Goal: Information Seeking & Learning: Check status

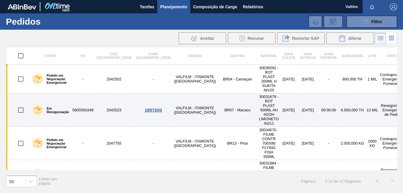
click at [173, 96] on td "VALFILM - ITAMONTE ([GEOGRAPHIC_DATA])" at bounding box center [195, 109] width 44 height 33
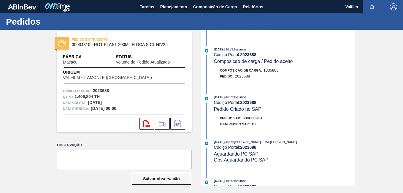
scroll to position [128, 0]
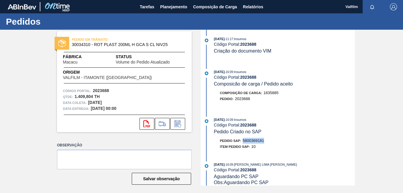
drag, startPoint x: 266, startPoint y: 141, endPoint x: 243, endPoint y: 142, distance: 23.2
click at [243, 142] on div "Pedido SAP: 5800369181" at bounding box center [284, 141] width 141 height 6
copy span "5800369181"
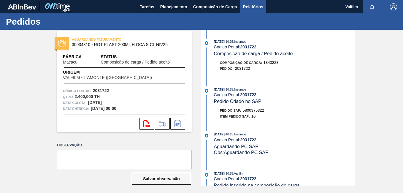
click at [255, 8] on span "Relatórios" at bounding box center [253, 6] width 20 height 7
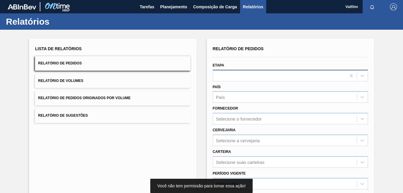
click at [253, 72] on div at bounding box center [279, 75] width 133 height 9
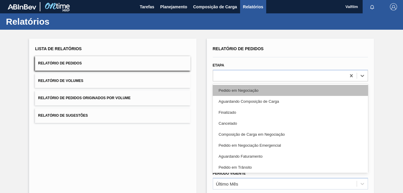
click at [246, 90] on div "Pedido em Negociação" at bounding box center [290, 90] width 155 height 11
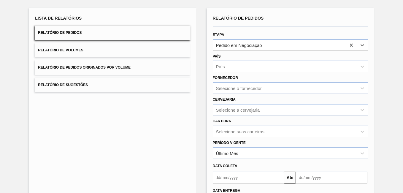
scroll to position [82, 0]
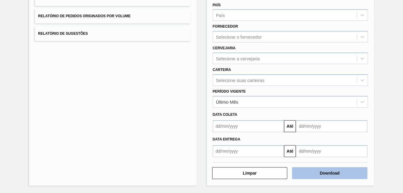
click at [358, 171] on button "Download" at bounding box center [329, 173] width 75 height 12
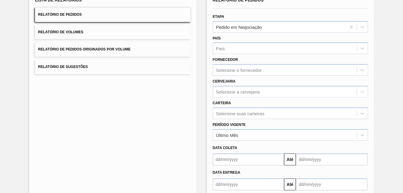
scroll to position [0, 0]
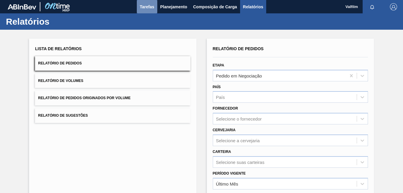
click at [144, 10] on button "Tarefas" at bounding box center [147, 6] width 20 height 13
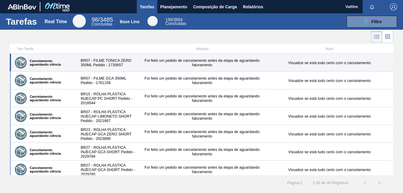
click at [93, 60] on div "BR07 - FILME TONICA ZERO 350ML Pedido - 1730657" at bounding box center [107, 62] width 64 height 9
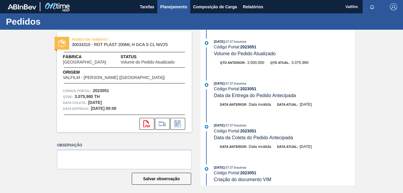
click at [177, 11] on button "Planejamento" at bounding box center [173, 6] width 33 height 13
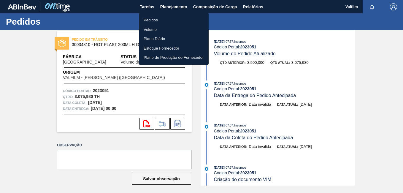
drag, startPoint x: 173, startPoint y: 20, endPoint x: 184, endPoint y: 22, distance: 11.3
click at [173, 20] on li "Pedidos" at bounding box center [174, 19] width 70 height 9
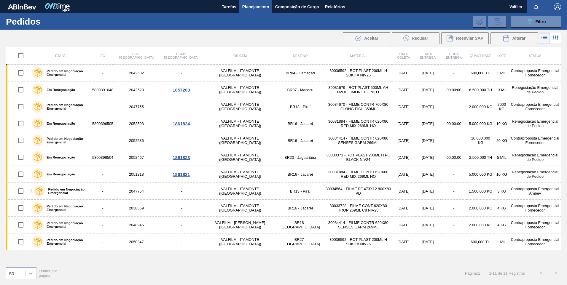
click at [31, 192] on icon at bounding box center [31, 274] width 6 height 6
click at [25, 192] on div "100" at bounding box center [21, 258] width 31 height 11
click at [229, 8] on span "Tarefas" at bounding box center [229, 6] width 15 height 7
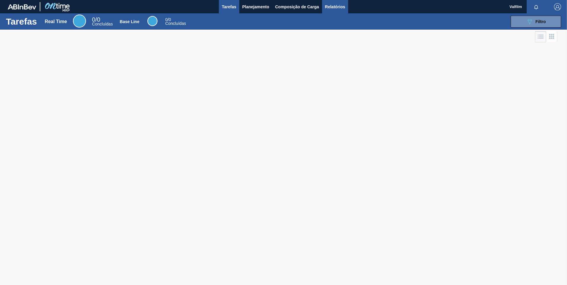
click at [333, 5] on span "Relatórios" at bounding box center [335, 6] width 20 height 7
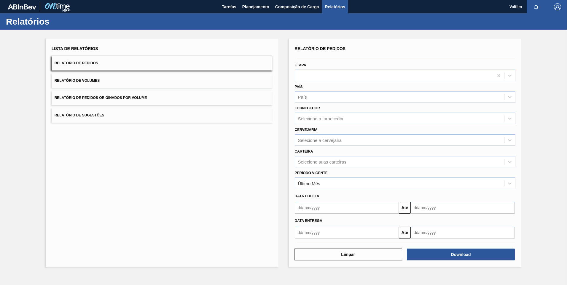
click at [320, 76] on div at bounding box center [394, 75] width 199 height 9
click at [324, 77] on div at bounding box center [394, 75] width 199 height 9
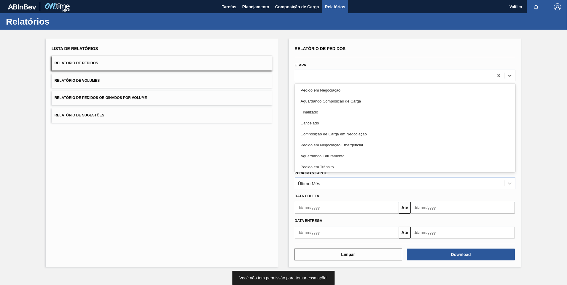
drag, startPoint x: 310, startPoint y: 120, endPoint x: 340, endPoint y: 123, distance: 30.7
click at [310, 120] on div "Cancelado" at bounding box center [405, 123] width 221 height 11
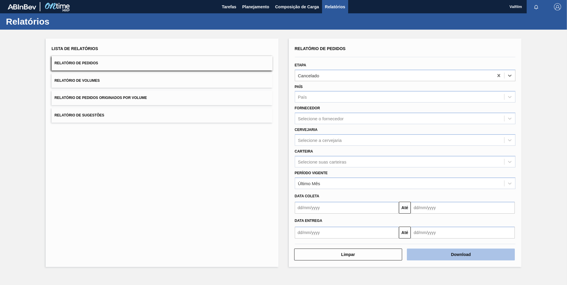
click at [402, 192] on button "Download" at bounding box center [461, 255] width 108 height 12
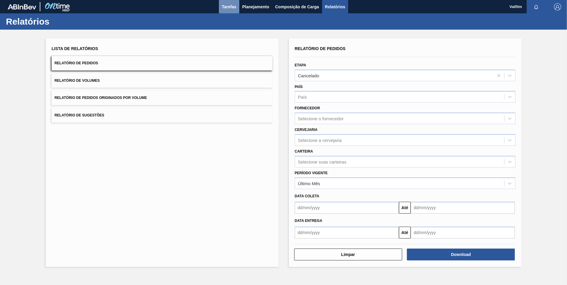
click at [234, 8] on span "Tarefas" at bounding box center [229, 6] width 15 height 7
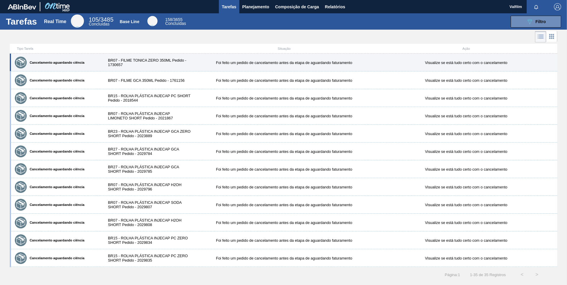
click at [187, 58] on div "Cancelamento aguardando ciência BR07 - FILME TONICA ZERO 350ML Pedido - 1730657…" at bounding box center [283, 63] width 547 height 18
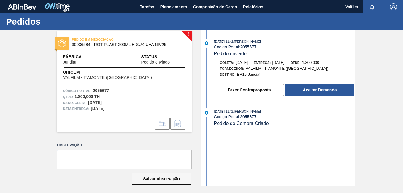
click at [393, 161] on div "! PEDIDO EM NEGOCIAÇÃO 30036584 - ROT PLAST 200ML H SUK UVA NIV25 Fábrica Jundi…" at bounding box center [201, 108] width 403 height 156
click at [375, 70] on div "! PEDIDO EM NEGOCIAÇÃO 30036584 - ROT PLAST 200ML H SUK UVA NIV25 Fábrica Jundi…" at bounding box center [201, 108] width 403 height 156
